Goal: Information Seeking & Learning: Learn about a topic

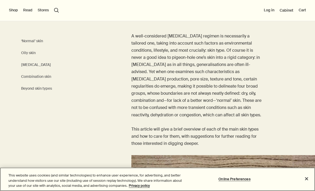
scroll to position [140, 0]
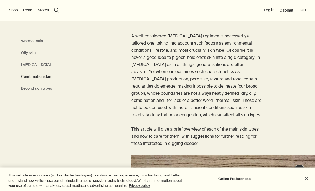
click at [47, 77] on link "Combination skin" at bounding box center [36, 76] width 30 height 7
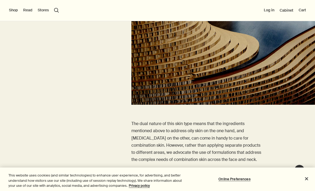
scroll to position [1774, 0]
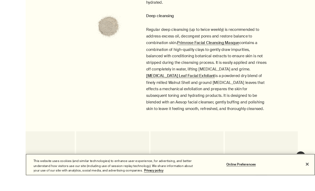
scroll to position [1654, 0]
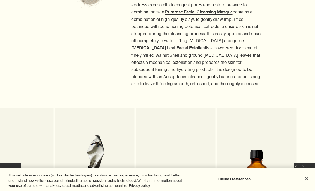
click at [184, 108] on link "Chamomile Concentrate Anti-Blemish Masque For blemished skin" at bounding box center [175, 175] width 79 height 135
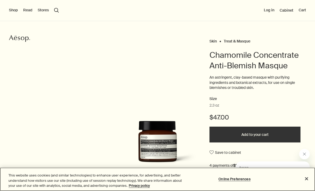
scroll to position [21, 0]
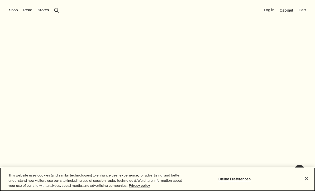
scroll to position [1097, 0]
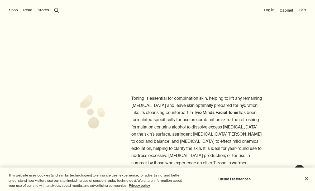
click at [16, 9] on button "Shop" at bounding box center [13, 10] width 9 height 5
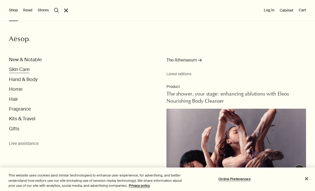
click at [27, 70] on button "Skin Care" at bounding box center [19, 69] width 21 height 6
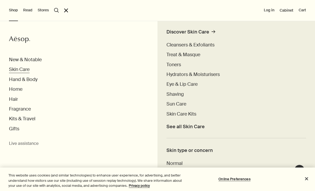
scroll to position [133, 0]
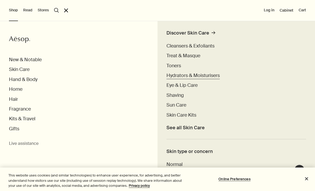
click at [215, 73] on span "Hydrators & Moisturisers" at bounding box center [192, 75] width 53 height 6
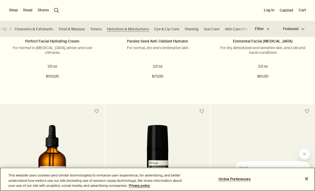
scroll to position [759, 0]
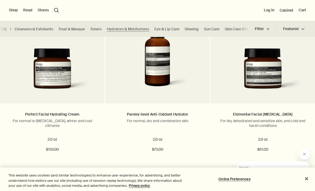
click at [13, 11] on button "Shop" at bounding box center [13, 10] width 9 height 5
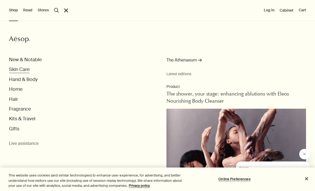
click at [27, 70] on button "Skin Care" at bounding box center [19, 69] width 21 height 6
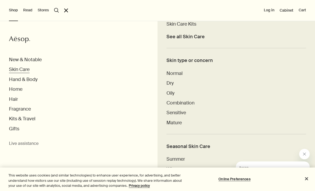
scroll to position [225, 0]
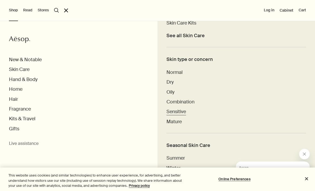
click at [183, 108] on span "Sensitive" at bounding box center [175, 111] width 19 height 6
